Goal: Information Seeking & Learning: Find specific page/section

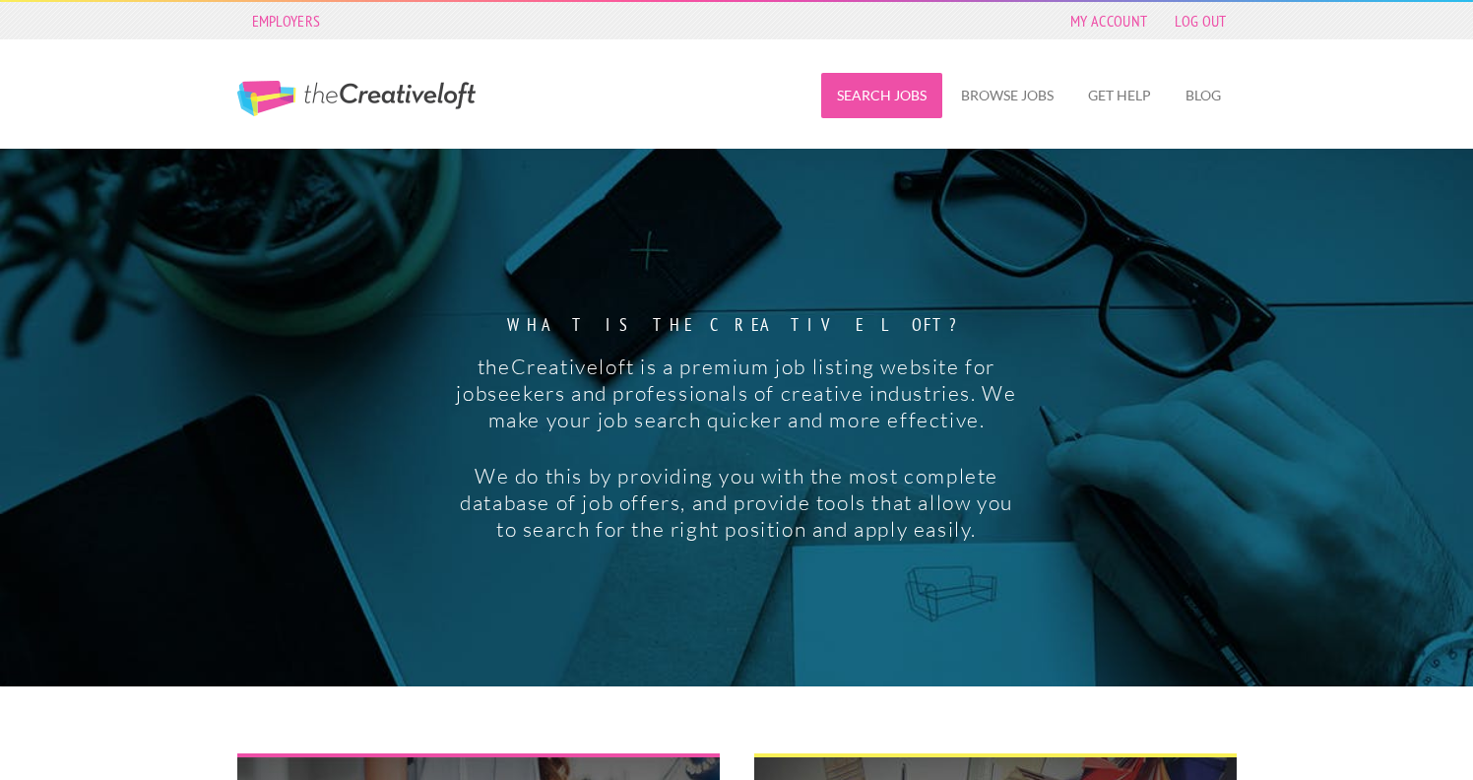
click at [896, 95] on link "Search Jobs" at bounding box center [881, 95] width 121 height 45
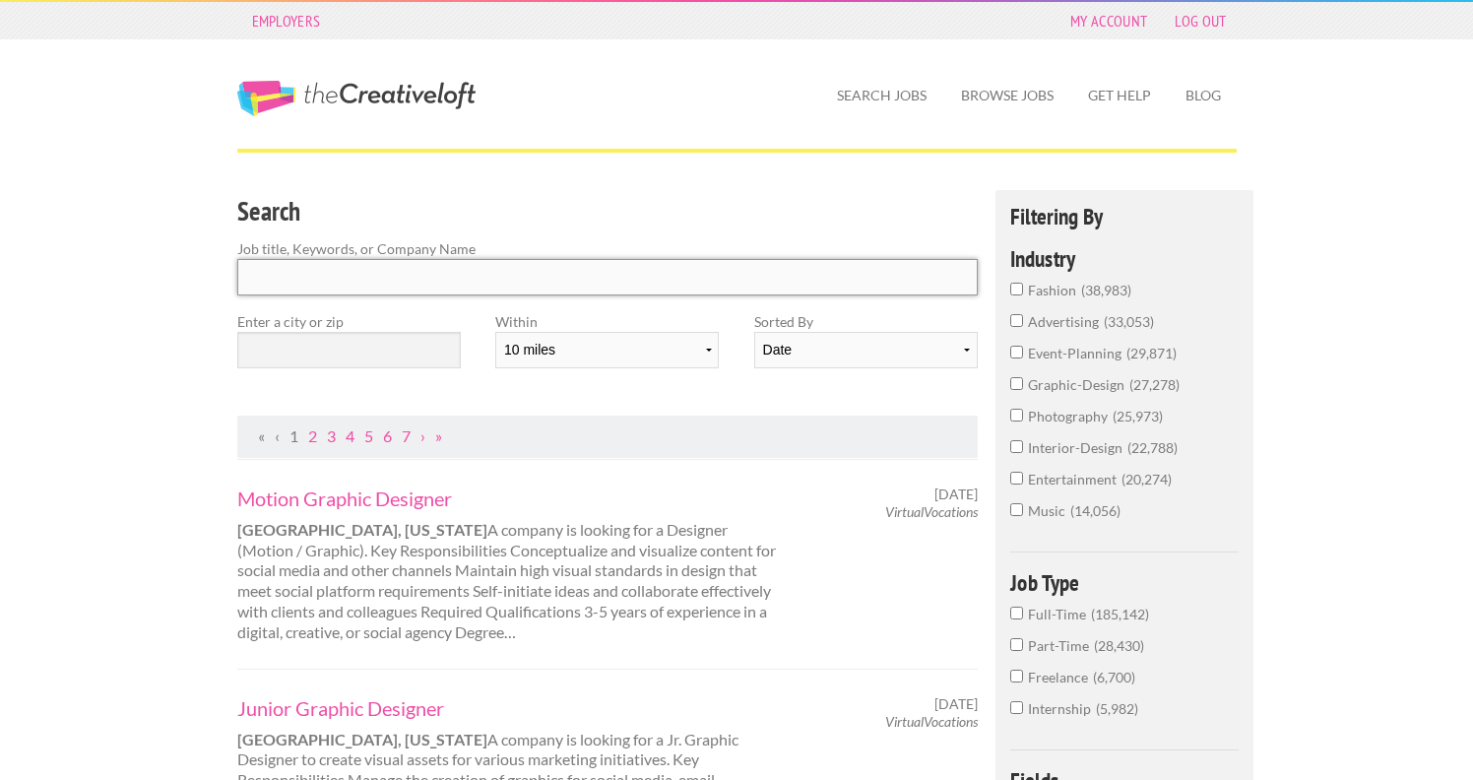
click at [441, 284] on input "Search" at bounding box center [607, 277] width 741 height 36
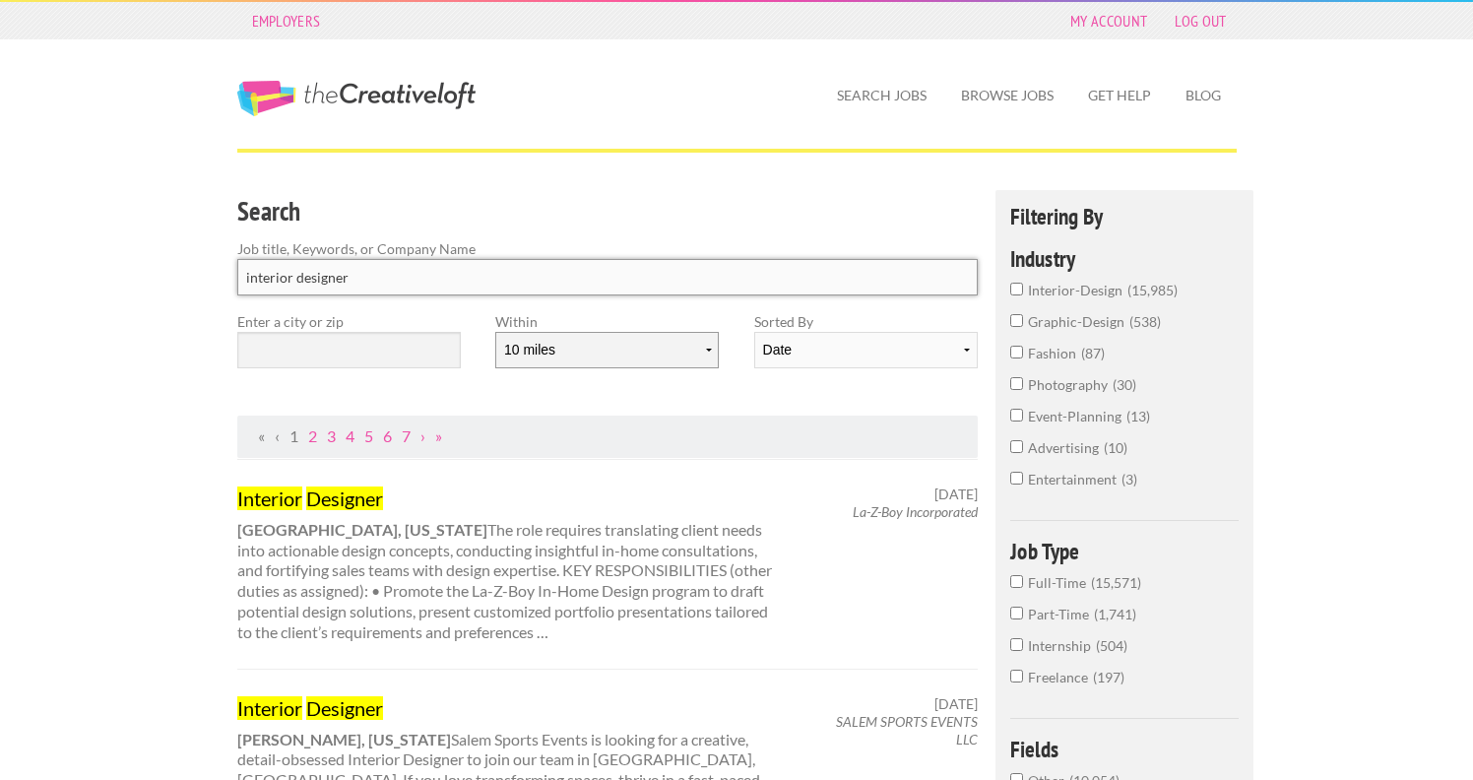
type input "interior designer"
click at [671, 358] on select "10 miles 20 miles 50 miles 100 miles 200 miles 300 miles 400 miles 500 miles" at bounding box center [606, 350] width 223 height 36
select select "20"
click at [495, 332] on select "10 miles 20 miles 50 miles 100 miles 200 miles 300 miles 400 miles 500 miles" at bounding box center [606, 350] width 223 height 36
click at [391, 355] on input "text" at bounding box center [348, 350] width 223 height 36
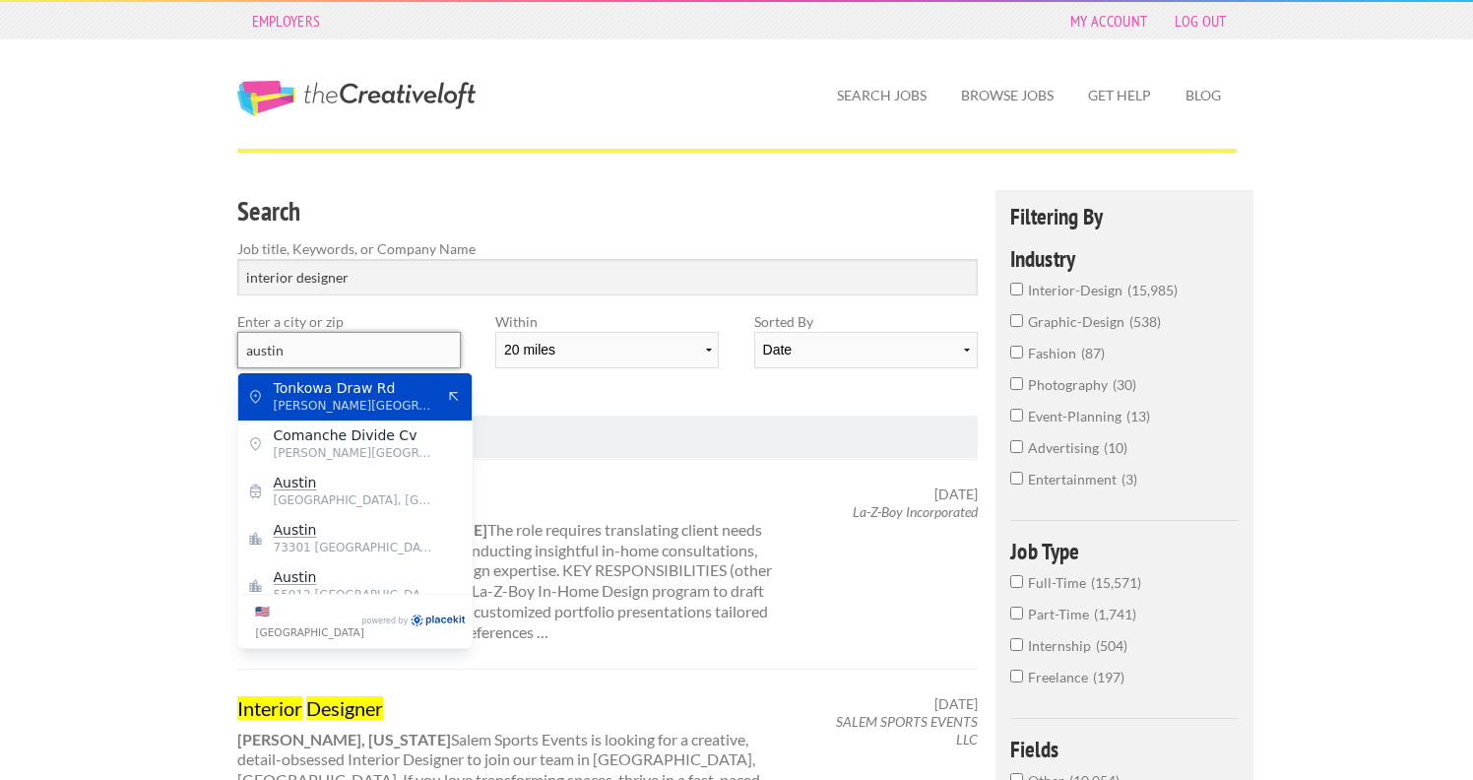
click at [346, 347] on input "austin" at bounding box center [348, 350] width 223 height 36
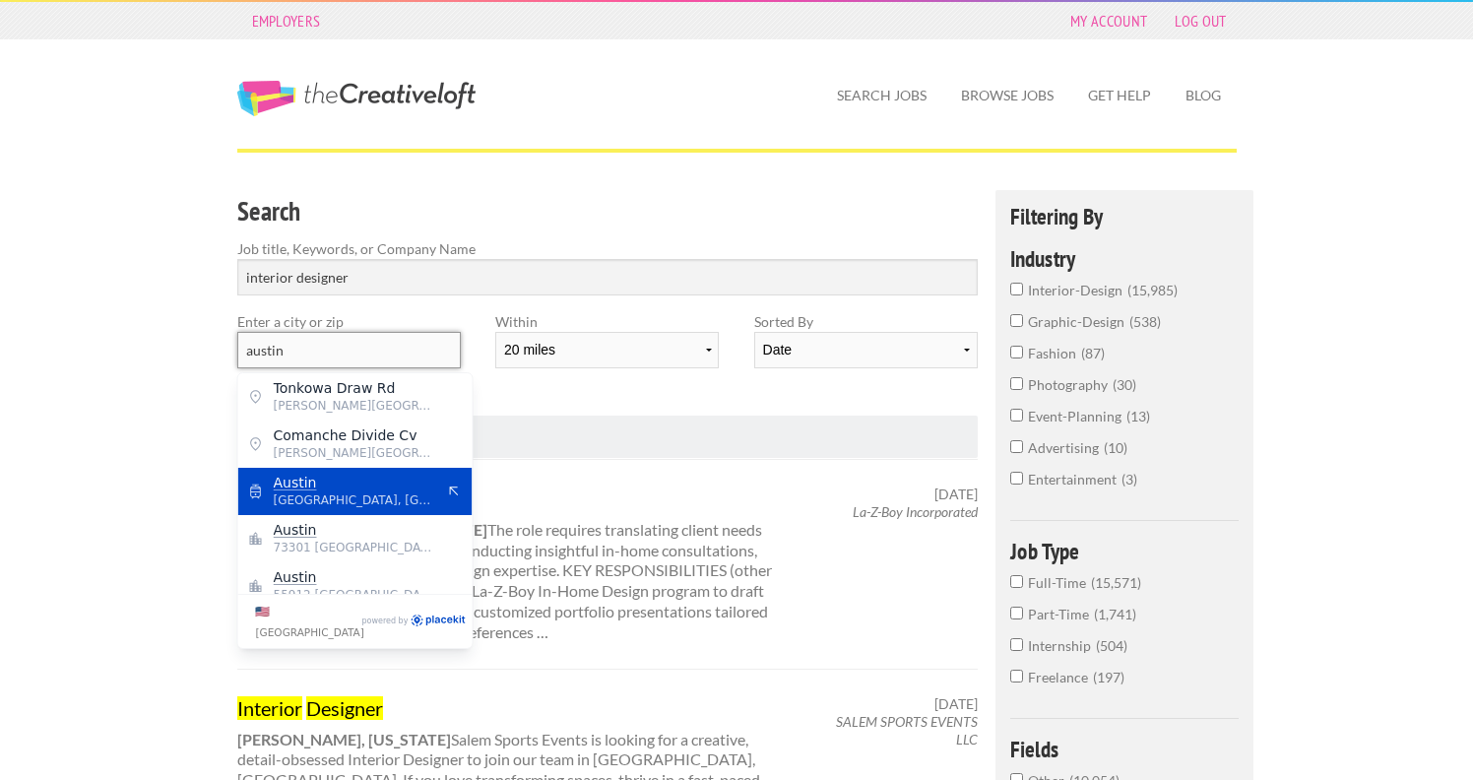
scroll to position [16, 0]
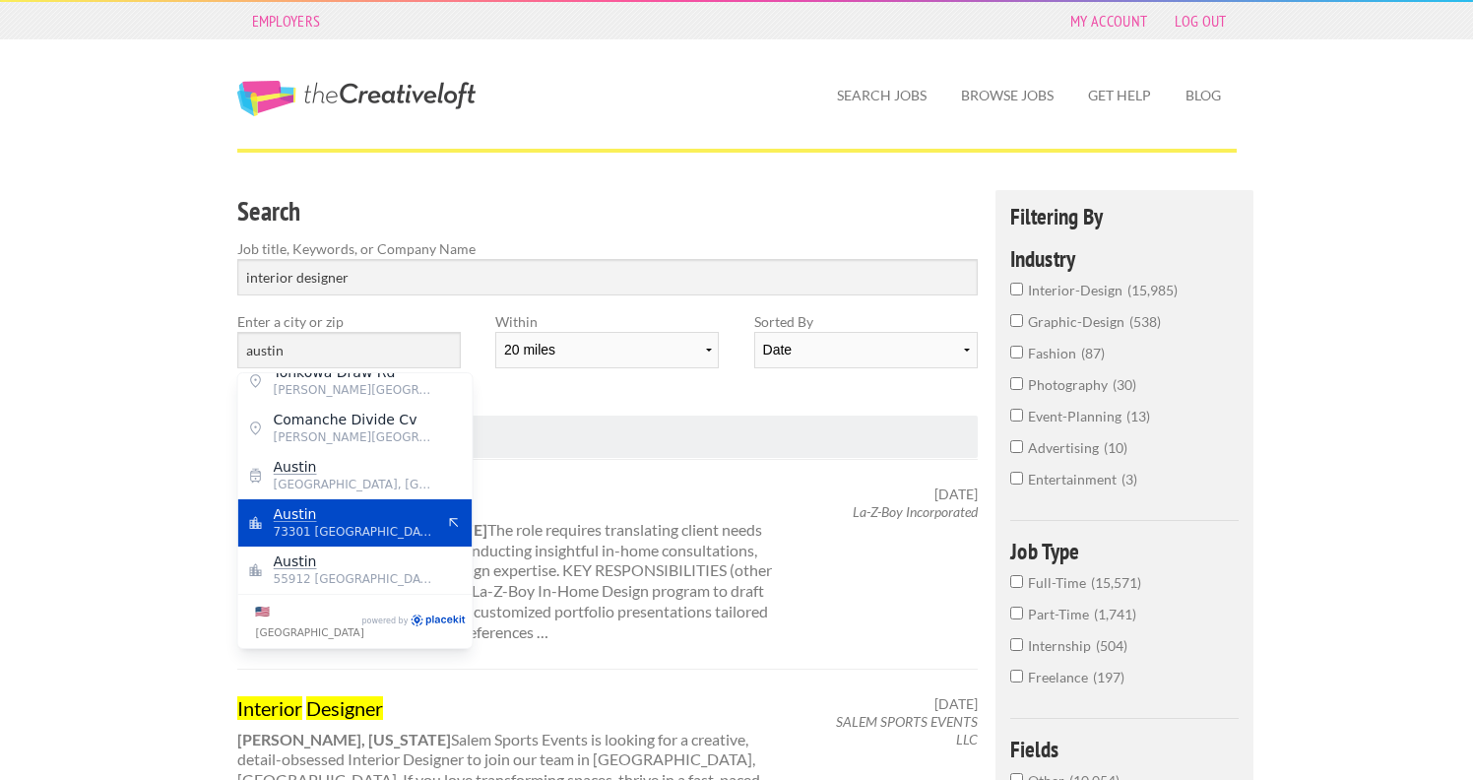
click at [358, 521] on span "Austin" at bounding box center [354, 514] width 161 height 18
type input "Austin"
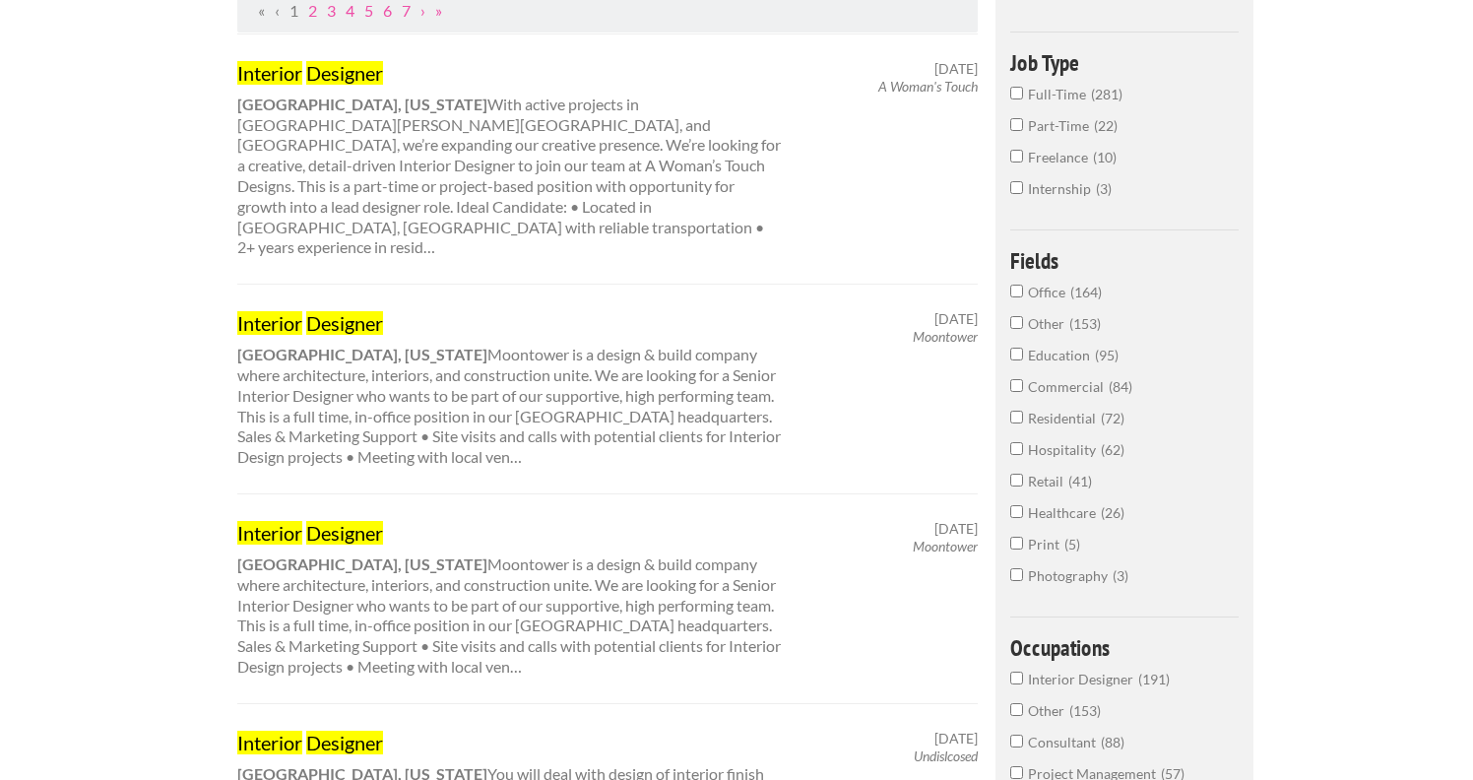
scroll to position [0, 0]
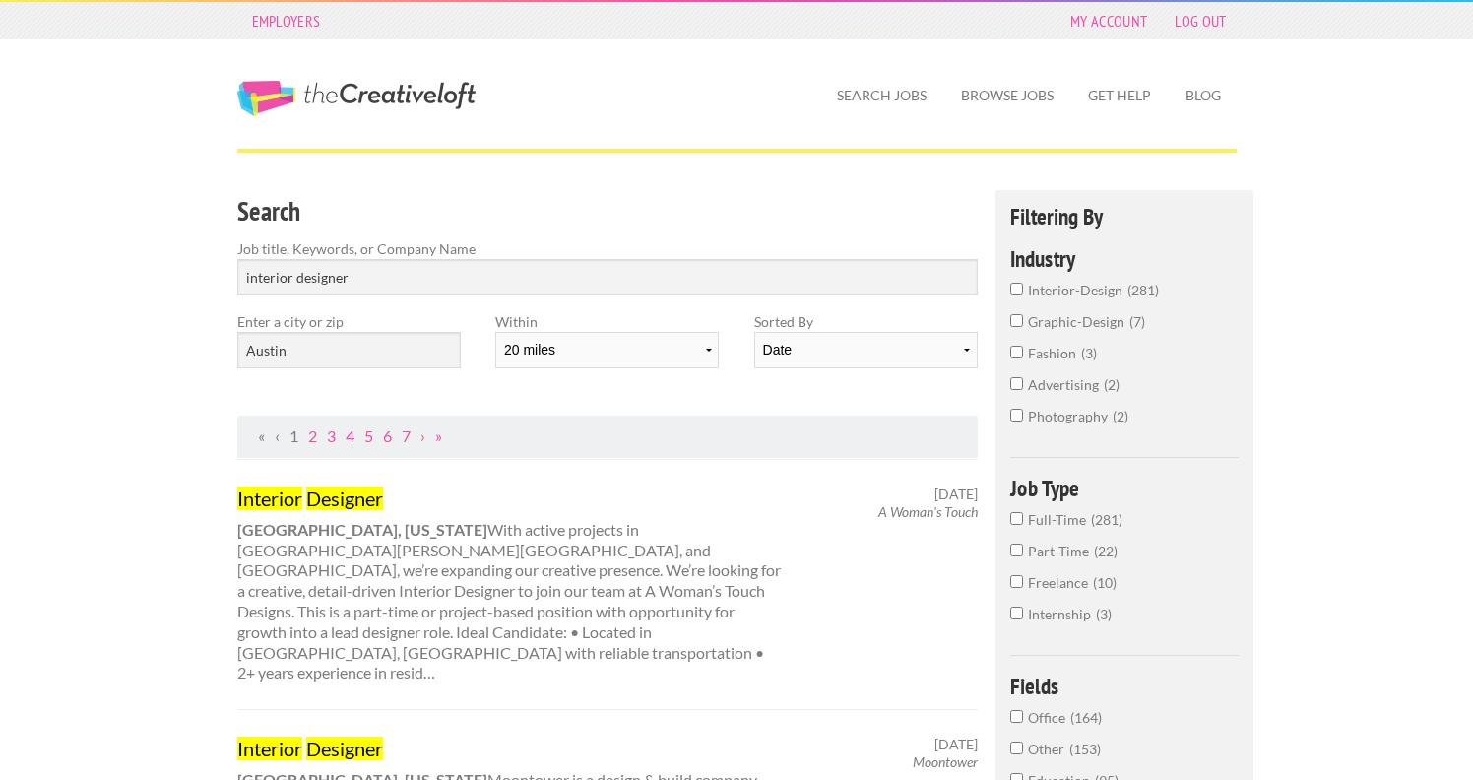
click at [1017, 287] on input "interior-design 281" at bounding box center [1016, 289] width 13 height 13
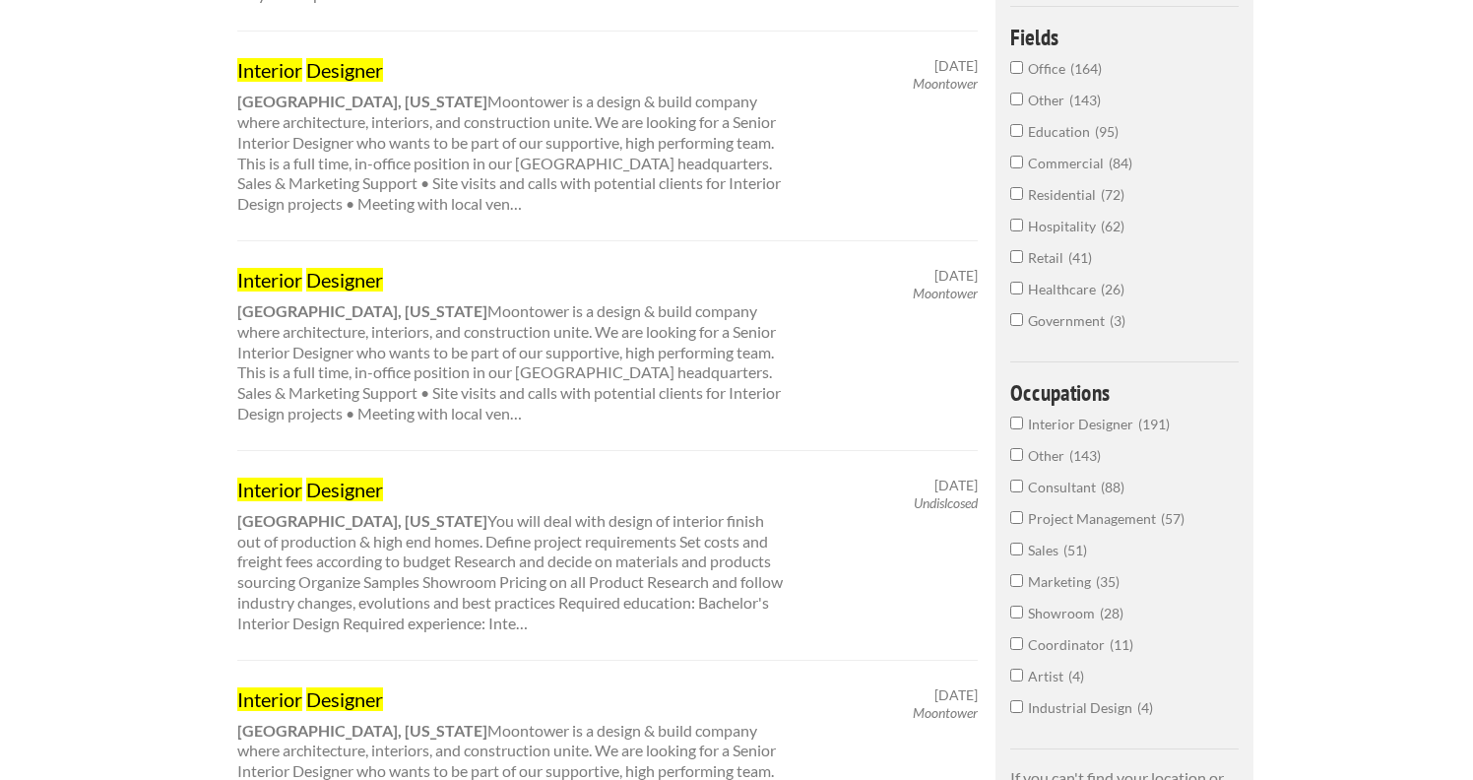
scroll to position [679, 0]
click at [1019, 424] on input "Interior Designer 191" at bounding box center [1016, 421] width 13 height 13
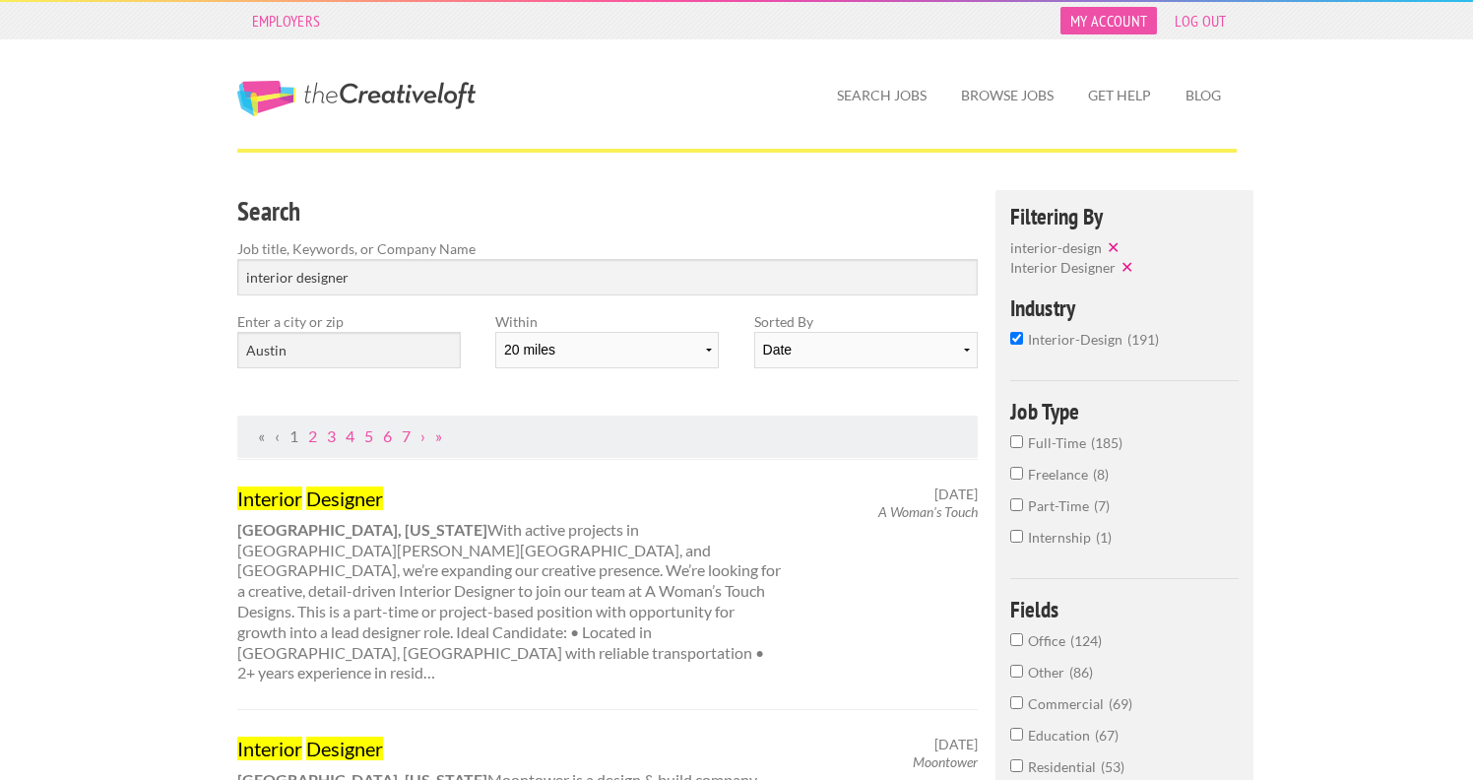
click at [1115, 20] on link "My Account" at bounding box center [1108, 21] width 96 height 28
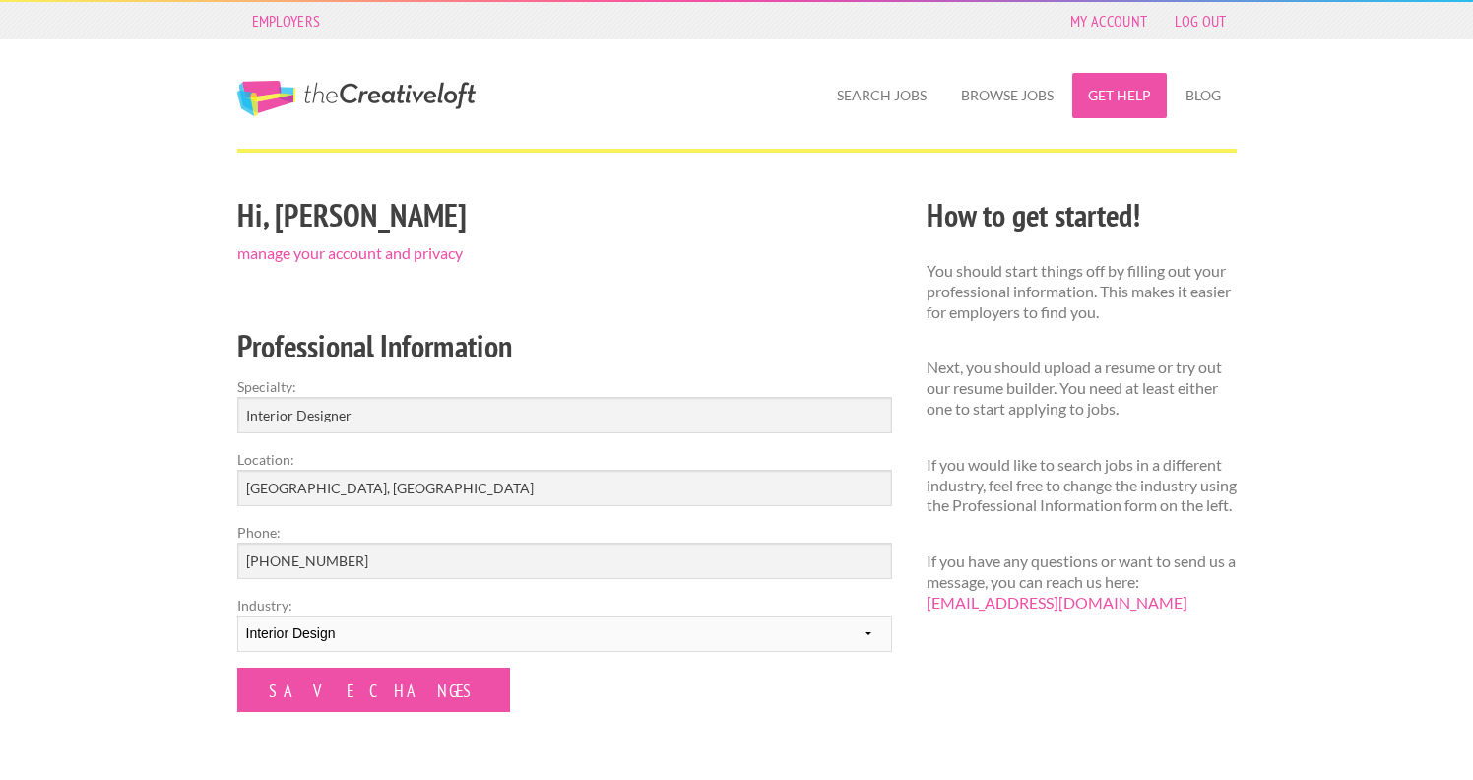
click at [1127, 97] on link "Get Help" at bounding box center [1119, 95] width 95 height 45
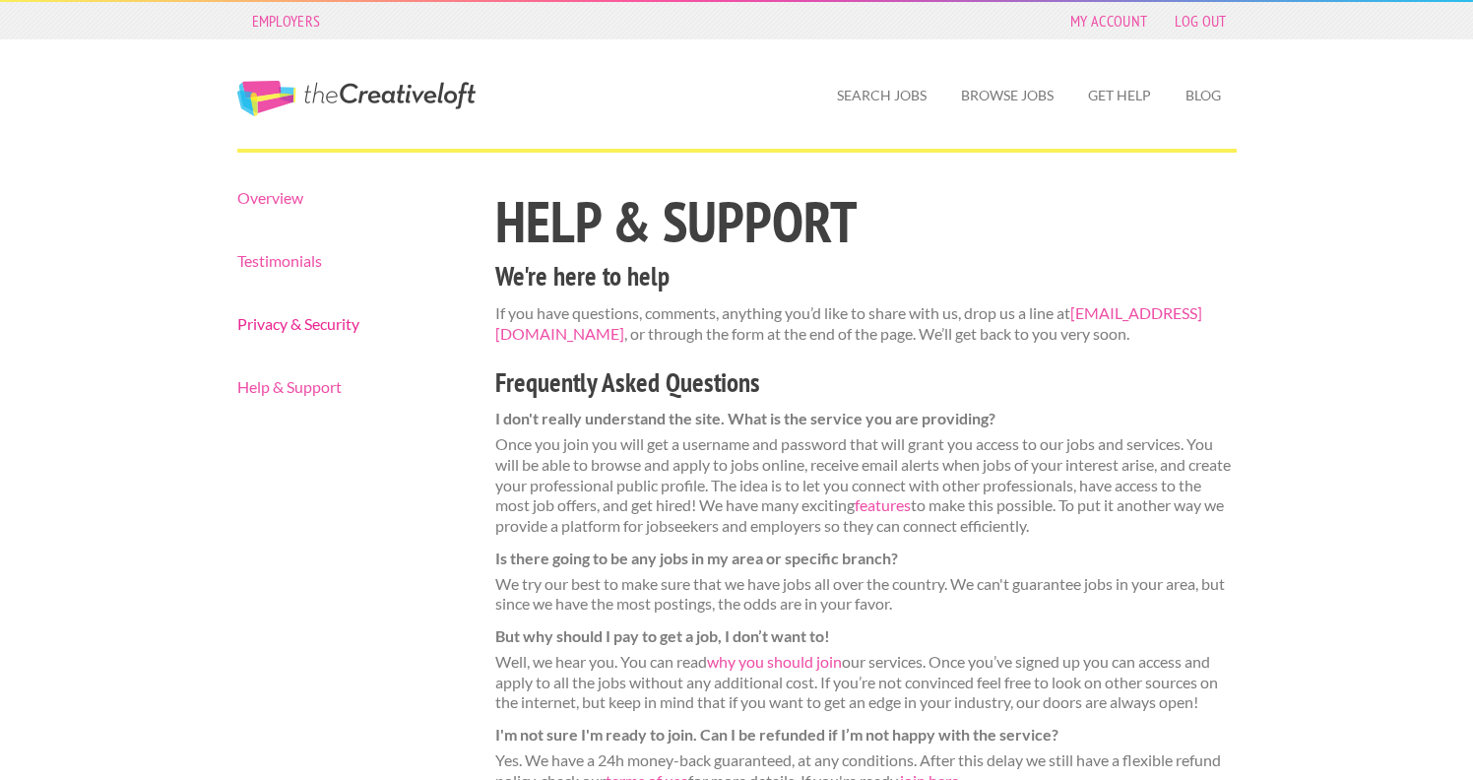
click at [298, 326] on link "Privacy & Security" at bounding box center [349, 324] width 224 height 16
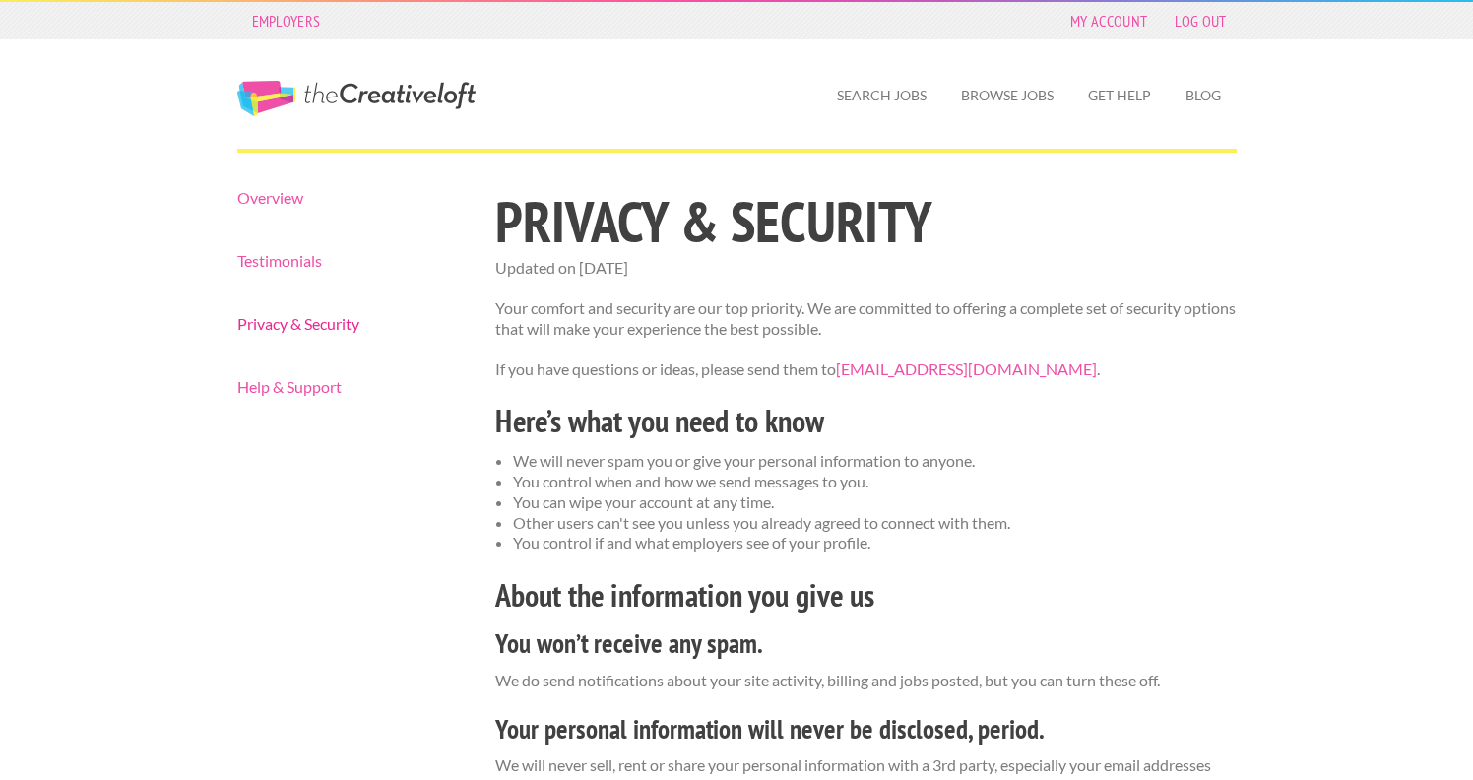
click at [290, 325] on link "Privacy & Security" at bounding box center [349, 324] width 224 height 16
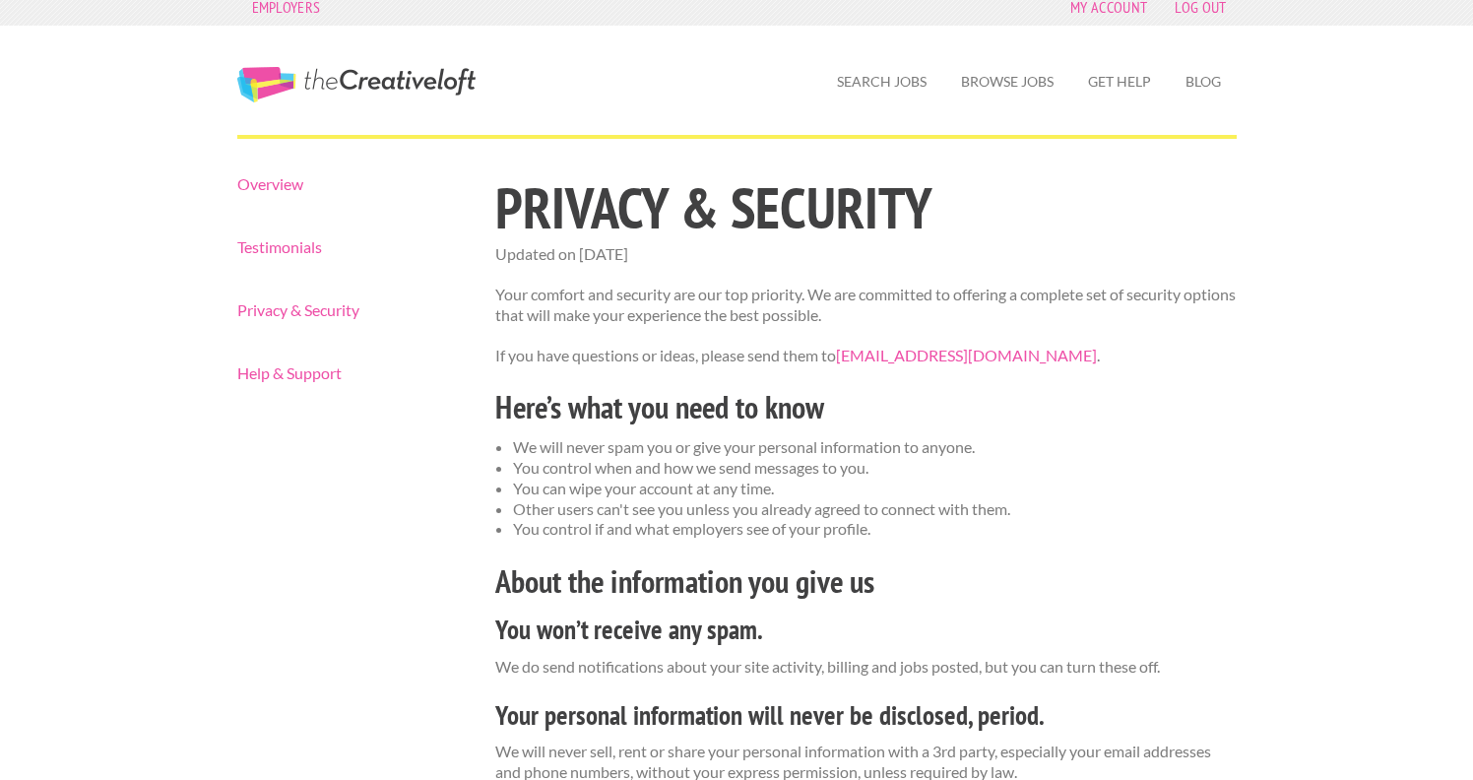
scroll to position [11, 0]
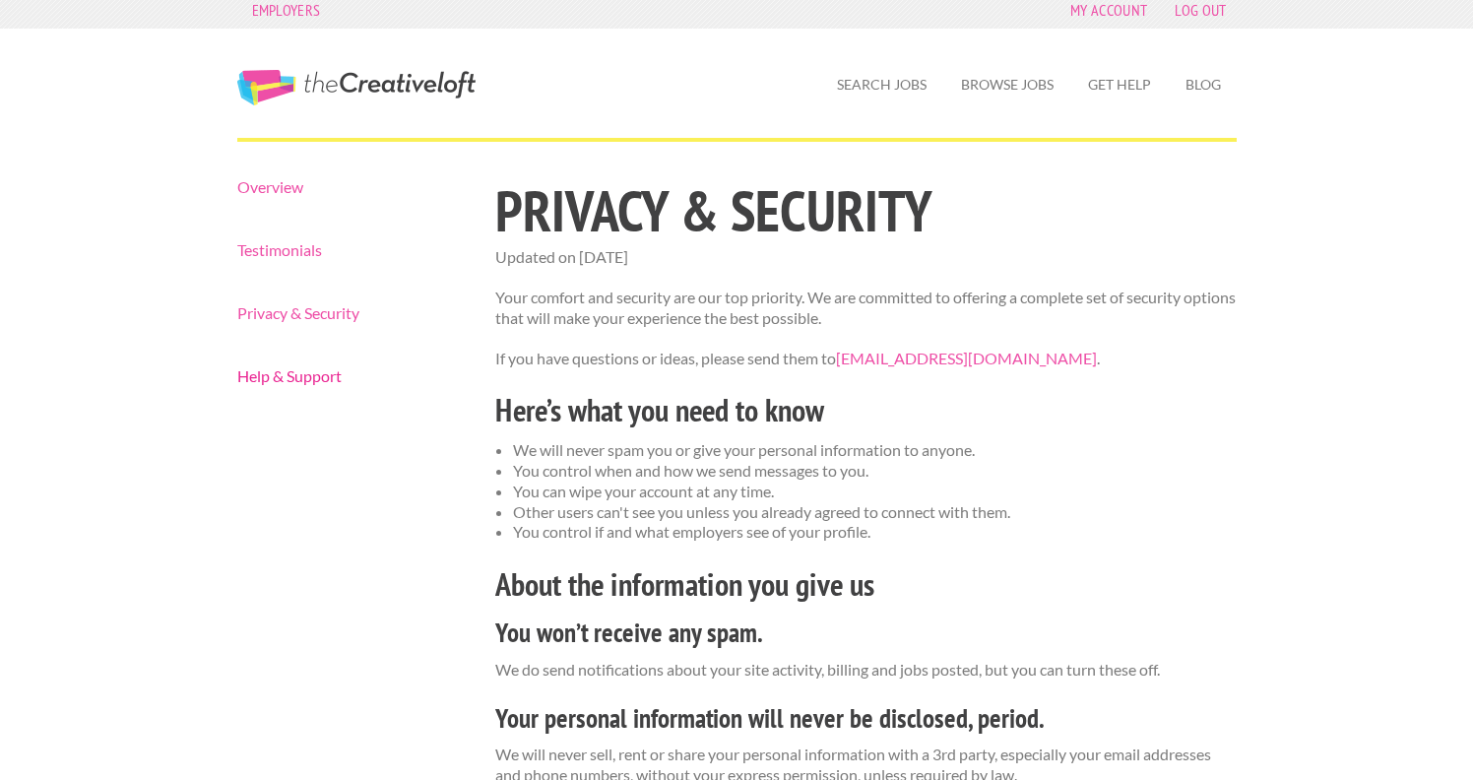
click at [307, 375] on link "Help & Support" at bounding box center [349, 376] width 224 height 16
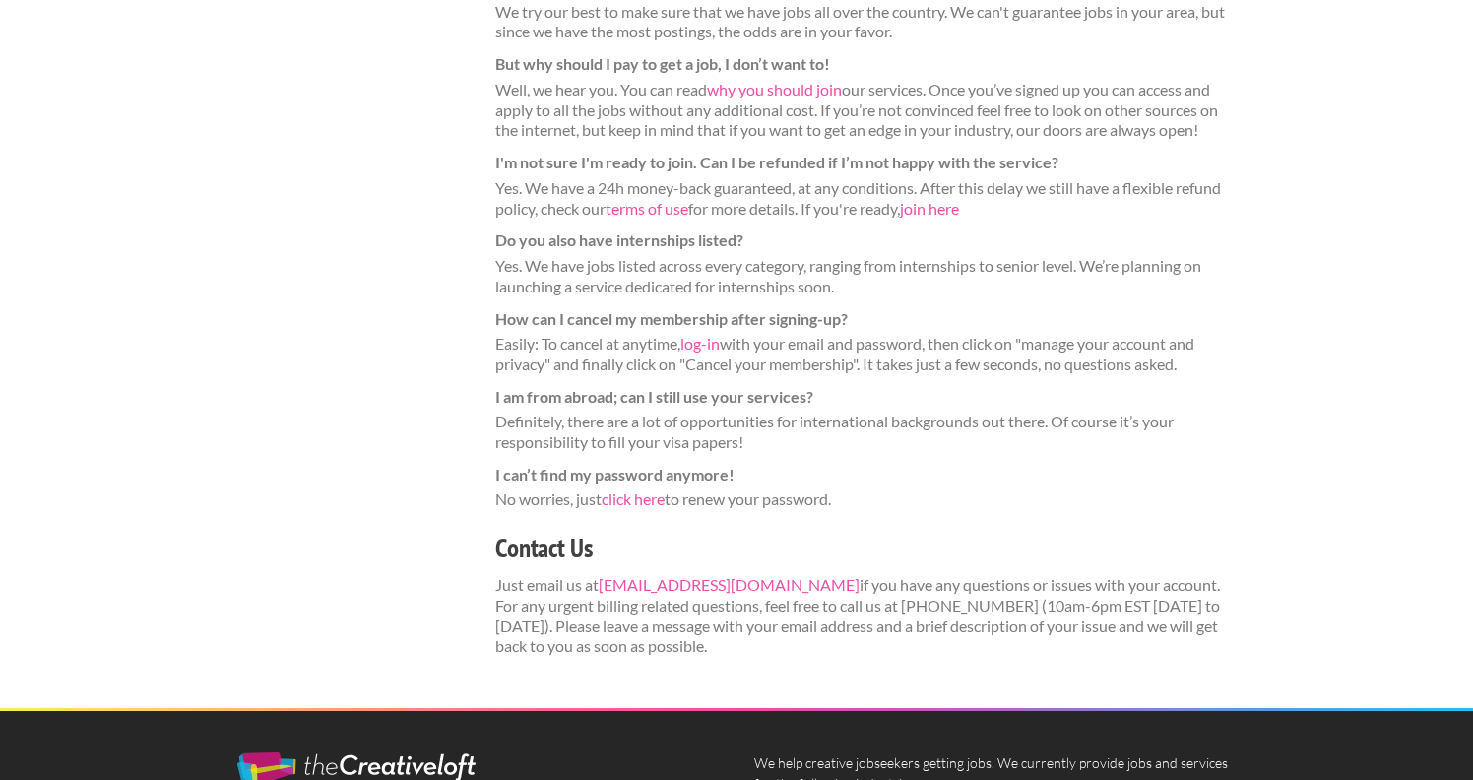
scroll to position [578, 0]
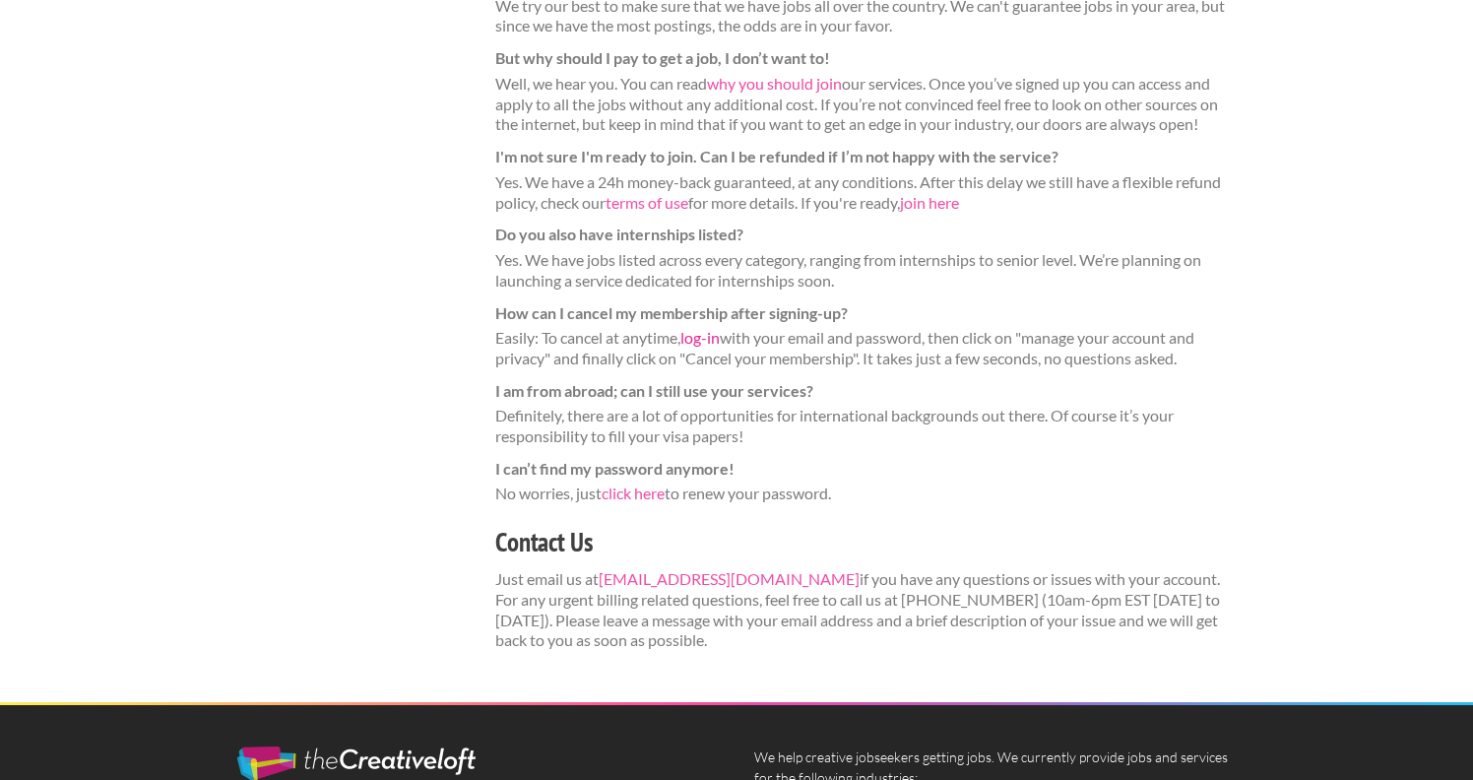
click at [704, 334] on link "log-in" at bounding box center [699, 337] width 39 height 19
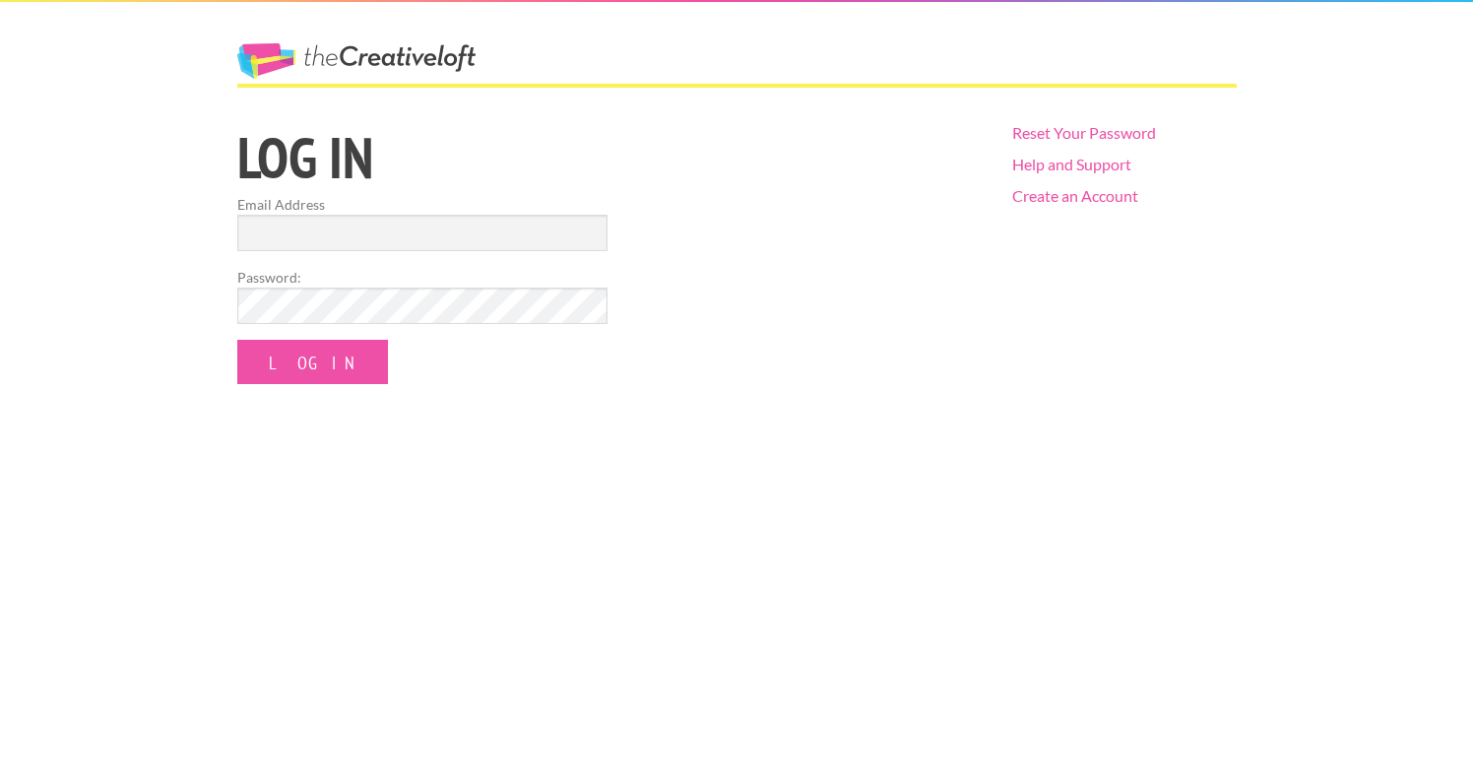
click at [448, 210] on label "Email Address" at bounding box center [422, 204] width 370 height 21
click at [448, 215] on input "Email Address" at bounding box center [422, 233] width 370 height 36
type input "barnesracheln@gmail.com"
click at [300, 386] on div "The Creative Loft Log in Email Address barnesracheln@gmail.com Password: Log In…" at bounding box center [736, 390] width 1473 height 780
click at [300, 368] on input "Log In" at bounding box center [312, 362] width 151 height 44
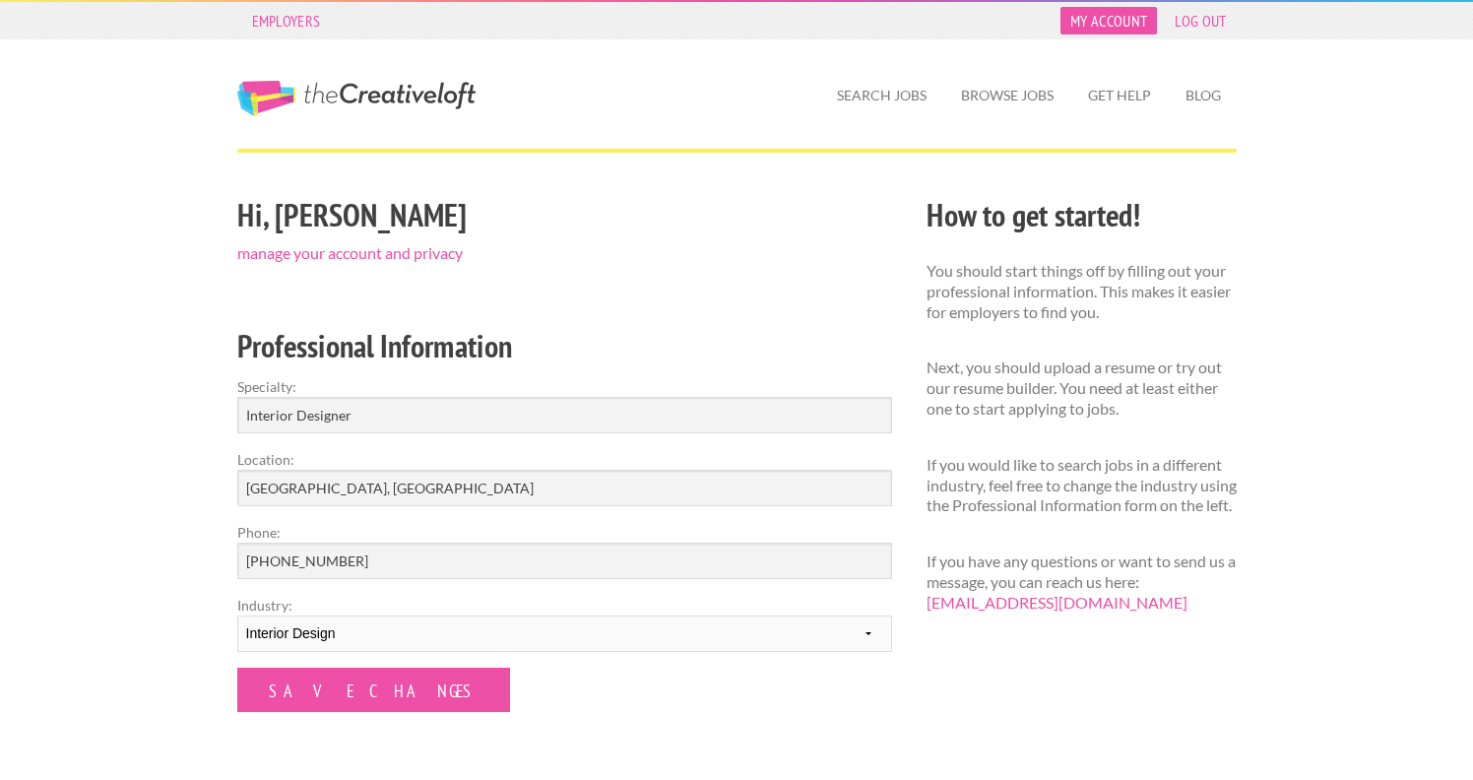
click at [1129, 18] on link "My Account" at bounding box center [1108, 21] width 96 height 28
click at [1118, 101] on link "Get Help" at bounding box center [1119, 95] width 95 height 45
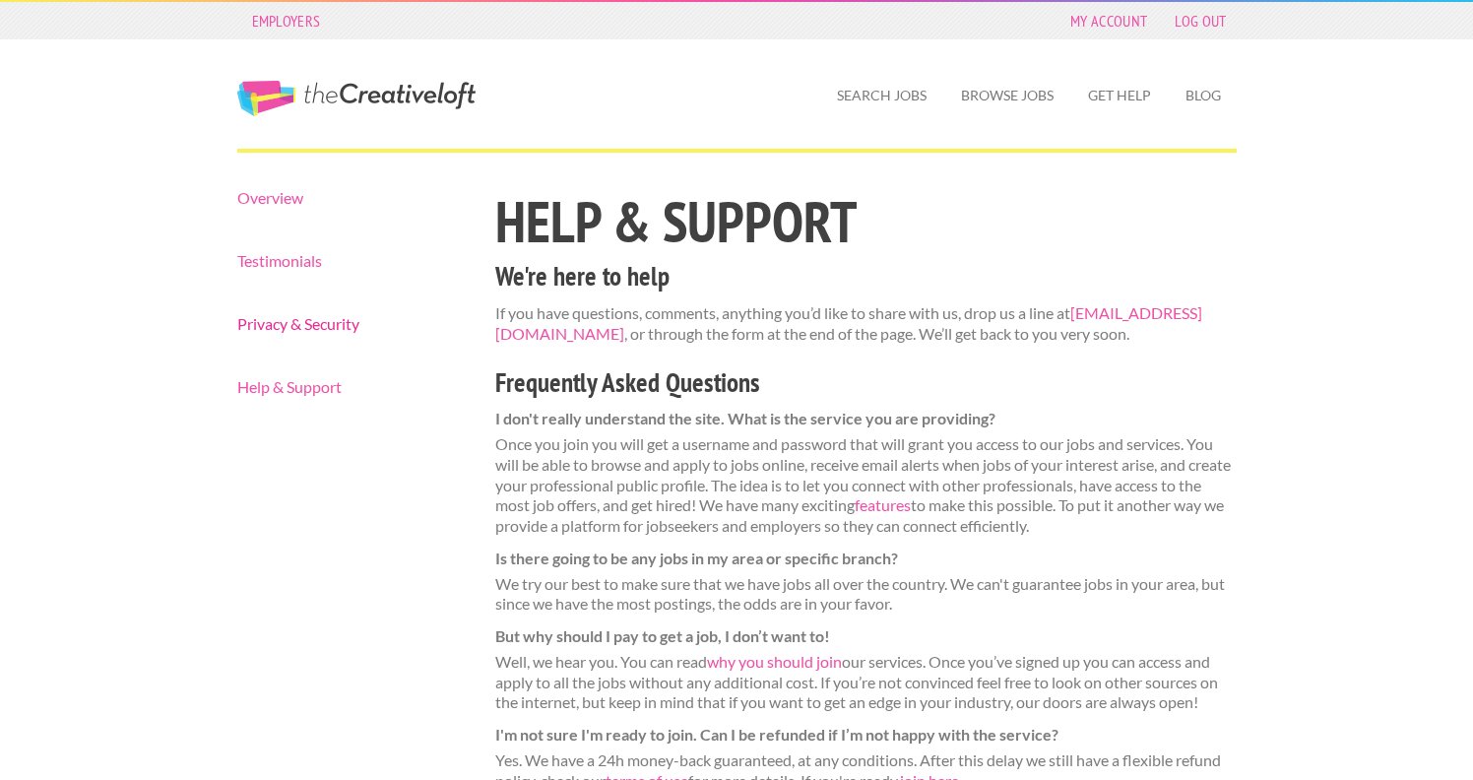
click at [345, 332] on link "Privacy & Security" at bounding box center [349, 324] width 224 height 16
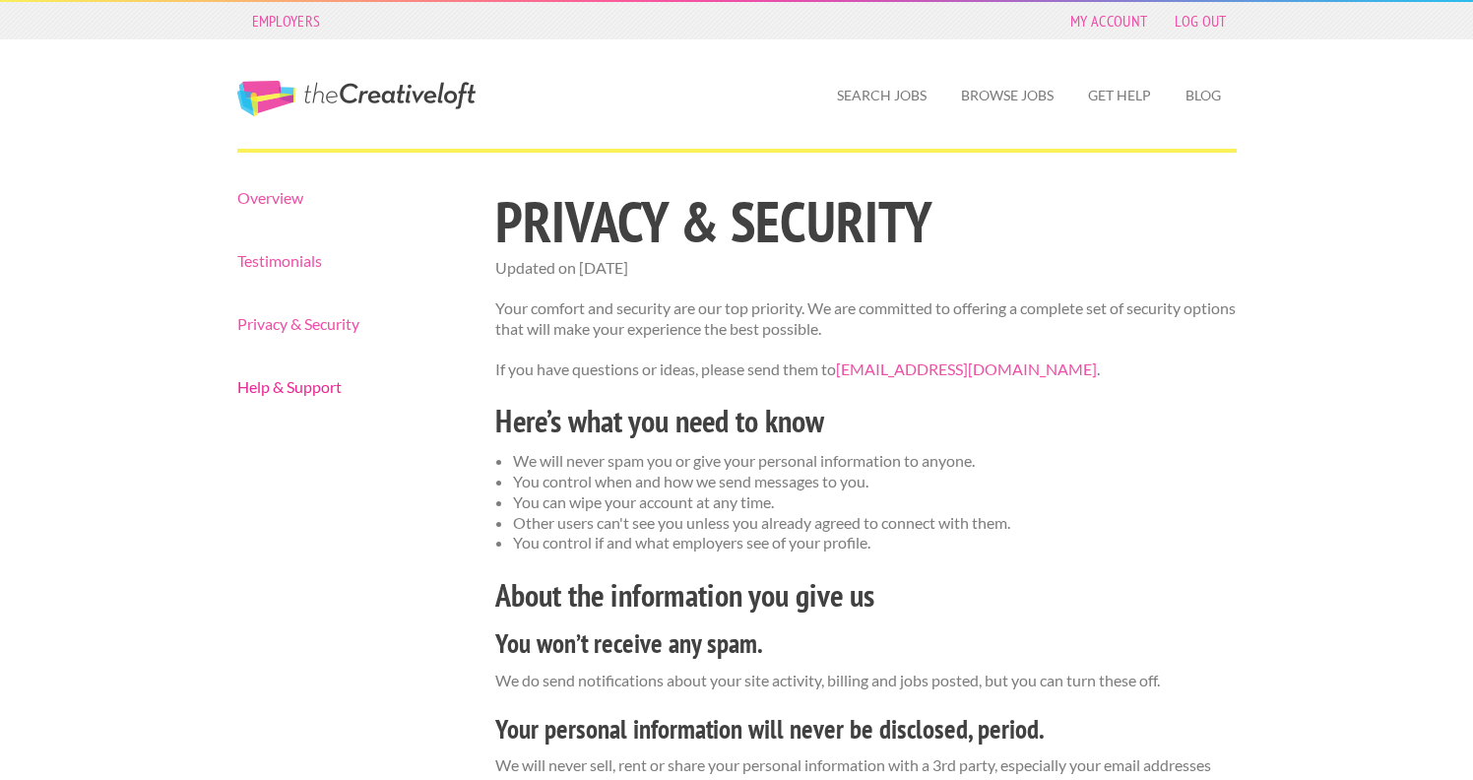
click at [315, 387] on link "Help & Support" at bounding box center [349, 387] width 224 height 16
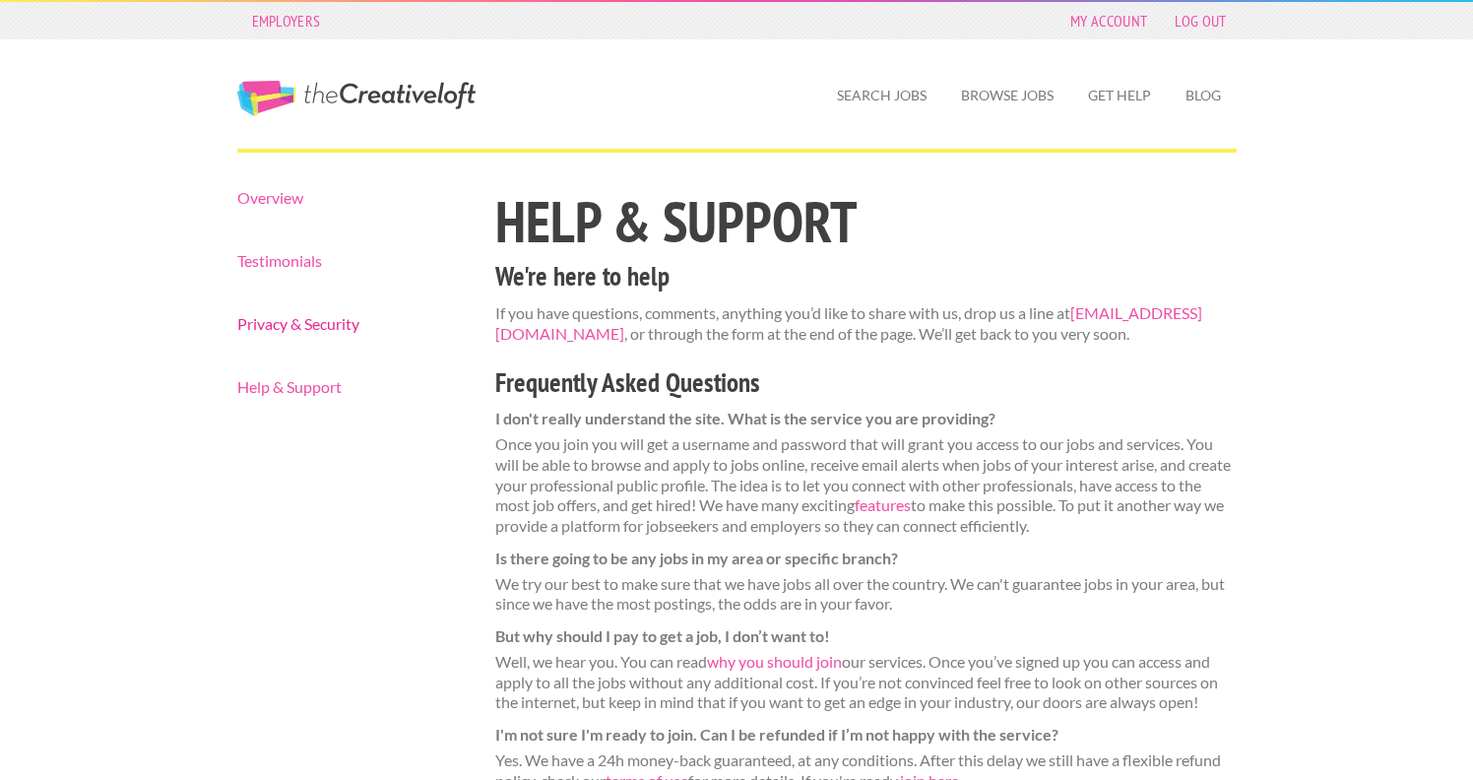
click at [301, 323] on link "Privacy & Security" at bounding box center [349, 324] width 224 height 16
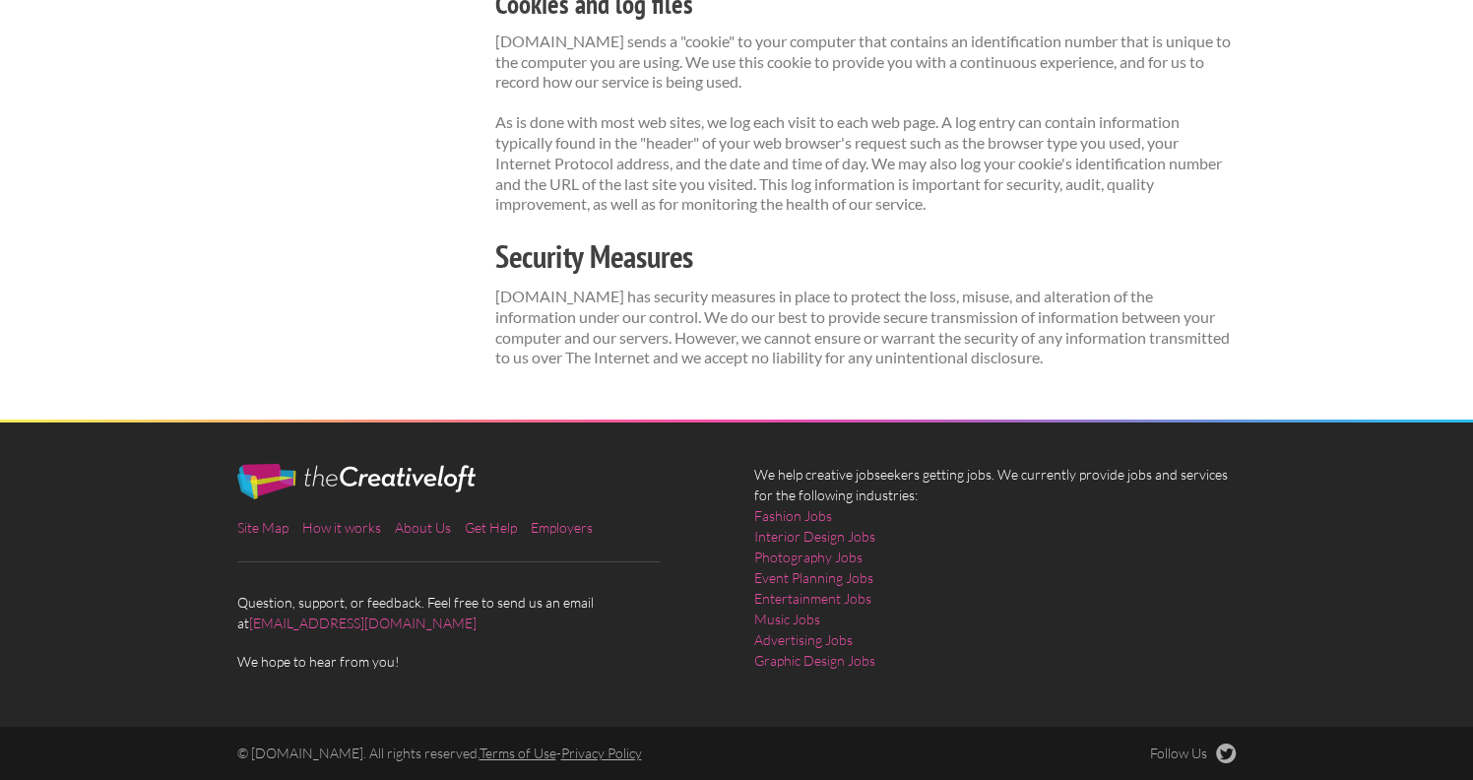
scroll to position [1696, 0]
